Goal: Task Accomplishment & Management: Use online tool/utility

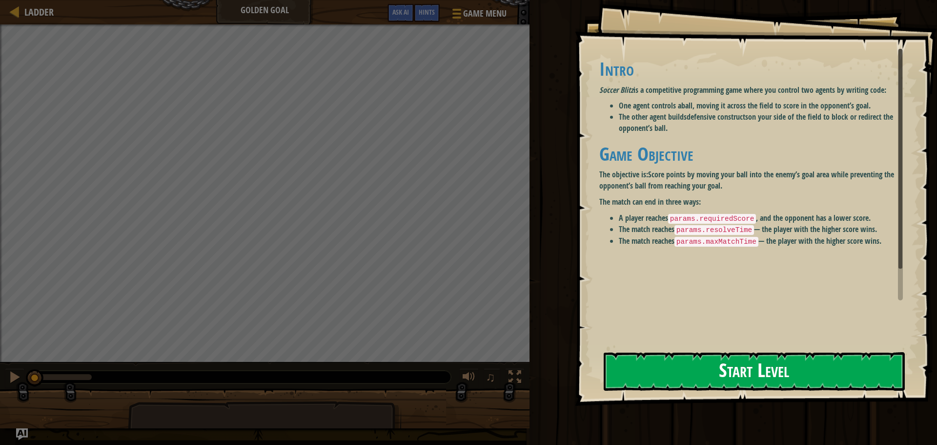
click at [717, 354] on button "Start Level" at bounding box center [754, 371] width 301 height 39
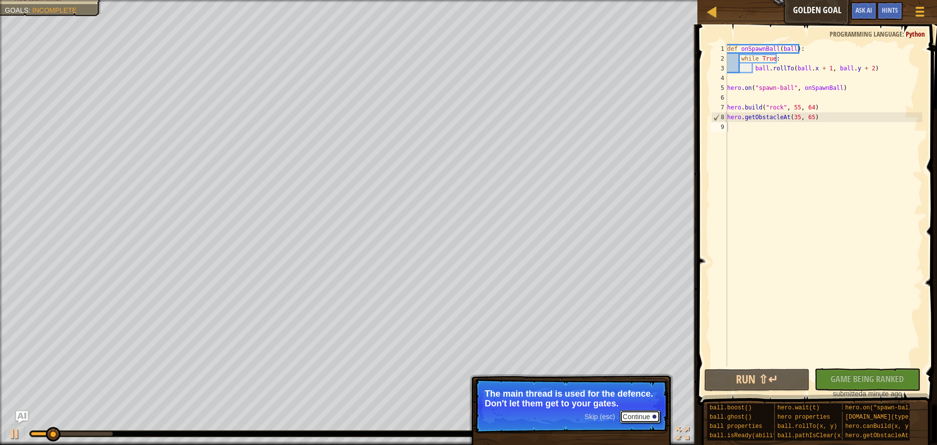
click at [634, 418] on button "Continue" at bounding box center [640, 416] width 41 height 13
click at [774, 382] on button "Run ⇧↵" at bounding box center [756, 380] width 105 height 22
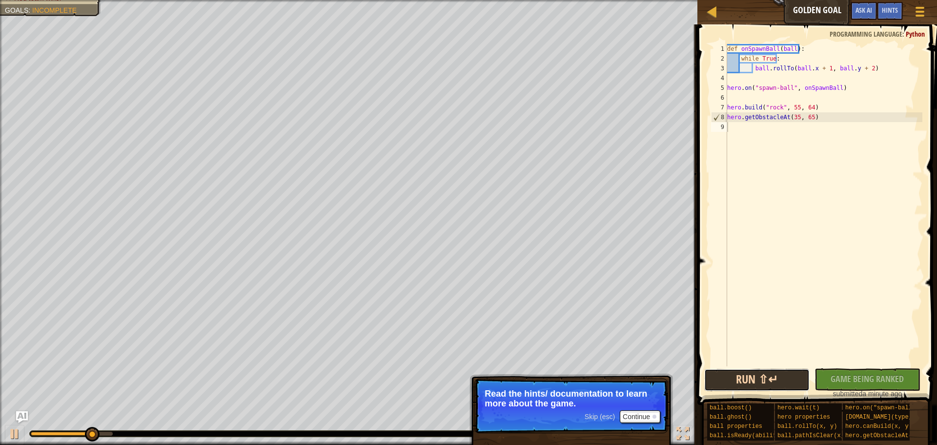
click at [774, 382] on button "Run ⇧↵" at bounding box center [756, 380] width 105 height 22
click at [774, 382] on button "Running" at bounding box center [756, 380] width 105 height 22
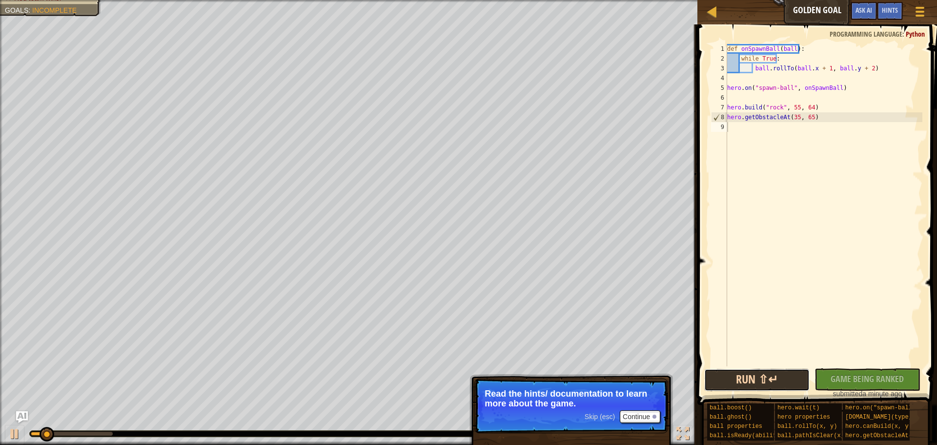
click at [773, 377] on button "Run ⇧↵" at bounding box center [756, 380] width 105 height 22
click at [773, 377] on button "Running" at bounding box center [756, 380] width 105 height 22
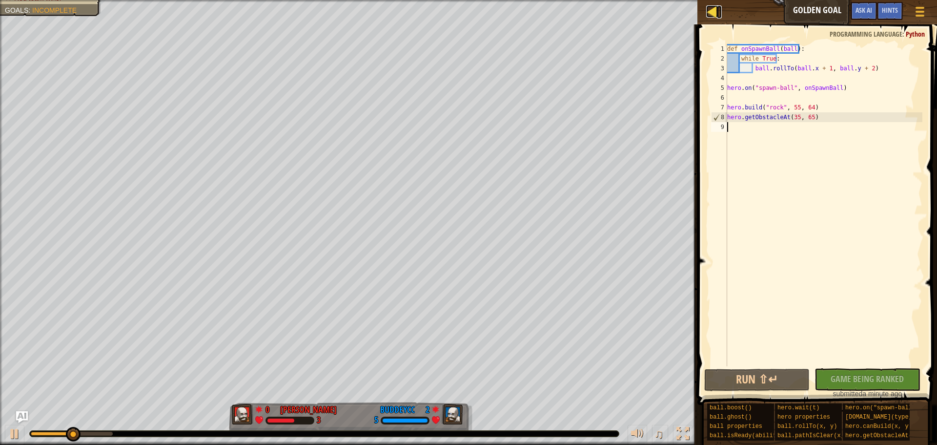
click at [707, 6] on div at bounding box center [712, 11] width 12 height 12
